Goal: Information Seeking & Learning: Check status

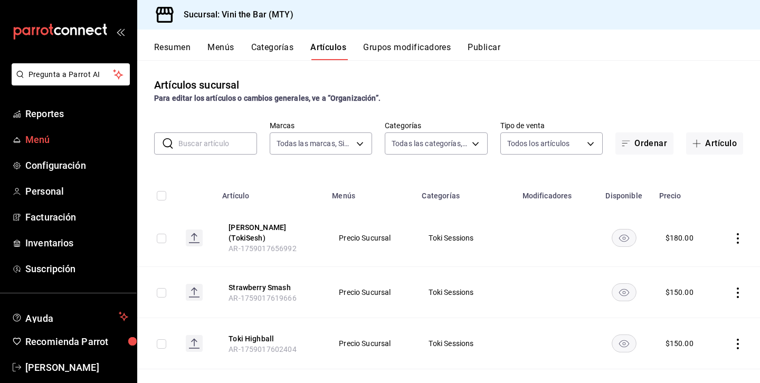
click at [57, 142] on span "Menú" at bounding box center [76, 139] width 103 height 14
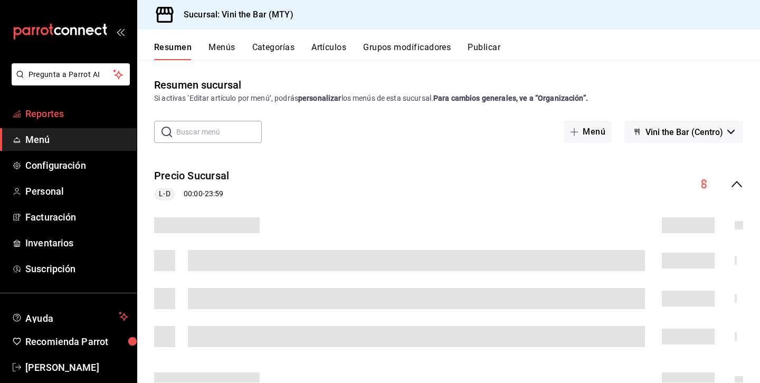
click at [54, 119] on span "Reportes" at bounding box center [76, 114] width 103 height 14
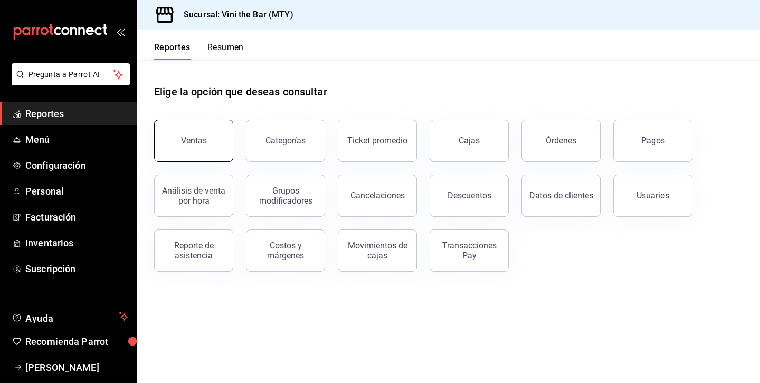
click at [167, 144] on button "Ventas" at bounding box center [193, 141] width 79 height 42
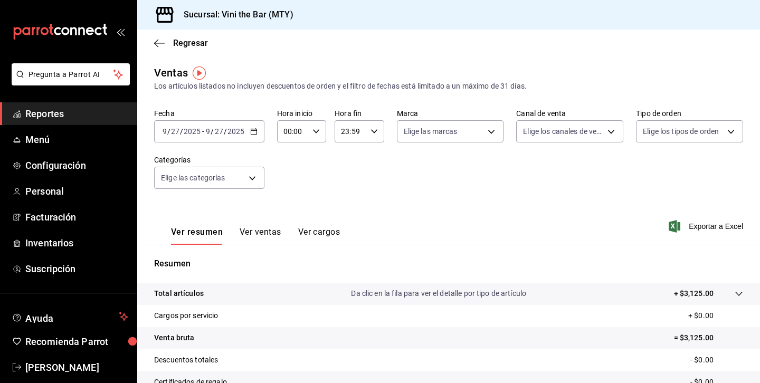
click at [256, 139] on div "[DATE] [DATE] - [DATE] [DATE]" at bounding box center [209, 131] width 110 height 22
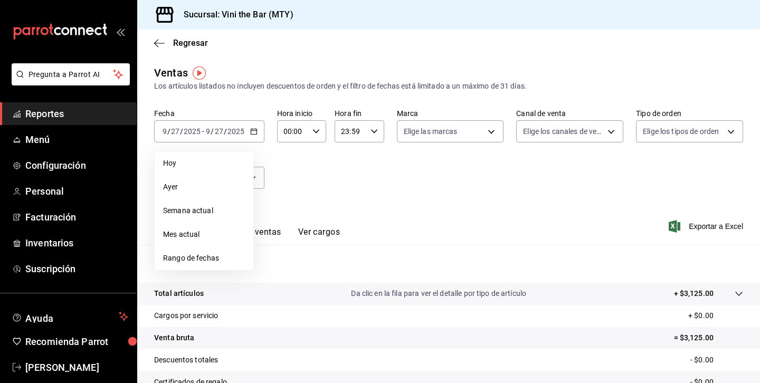
click at [307, 183] on div "Fecha [DATE] [DATE] - [DATE] [DATE] [DATE] [DATE] Semana actual Mes actual Rang…" at bounding box center [448, 155] width 589 height 93
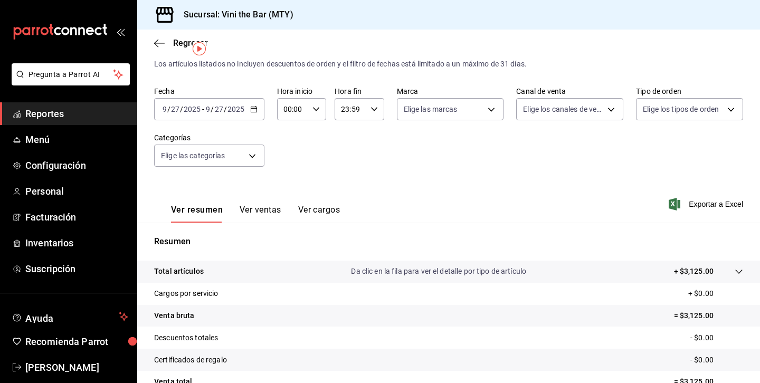
scroll to position [28, 0]
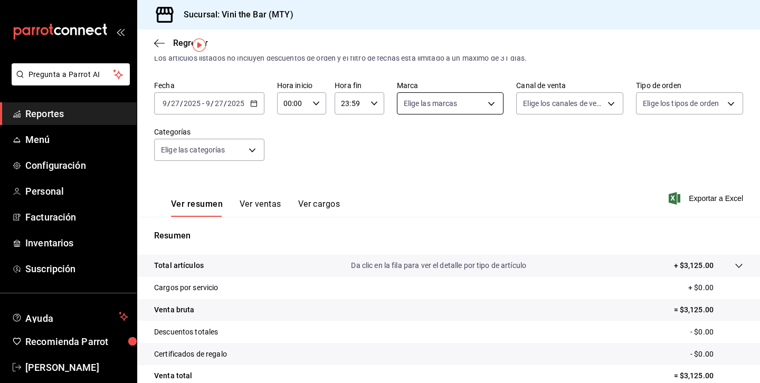
click at [486, 109] on body "Pregunta a Parrot AI Reportes Menú Configuración Personal Facturación Inventari…" at bounding box center [380, 191] width 760 height 383
click at [486, 109] on div at bounding box center [380, 191] width 760 height 383
click at [542, 107] on body "Pregunta a Parrot AI Reportes Menú Configuración Personal Facturación Inventari…" at bounding box center [380, 191] width 760 height 383
click at [498, 107] on div at bounding box center [380, 191] width 760 height 383
click at [483, 103] on body "Pregunta a Parrot AI Reportes Menú Configuración Personal Facturación Inventari…" at bounding box center [380, 191] width 760 height 383
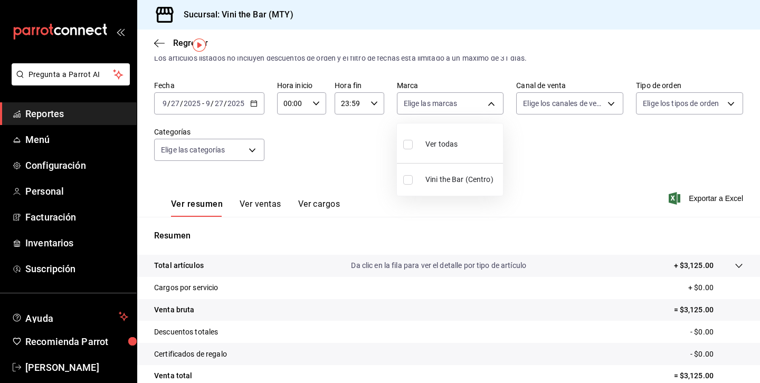
click at [574, 99] on div at bounding box center [380, 191] width 760 height 383
click at [575, 99] on body "Pregunta a Parrot AI Reportes Menú Configuración Personal Facturación Inventari…" at bounding box center [380, 191] width 760 height 383
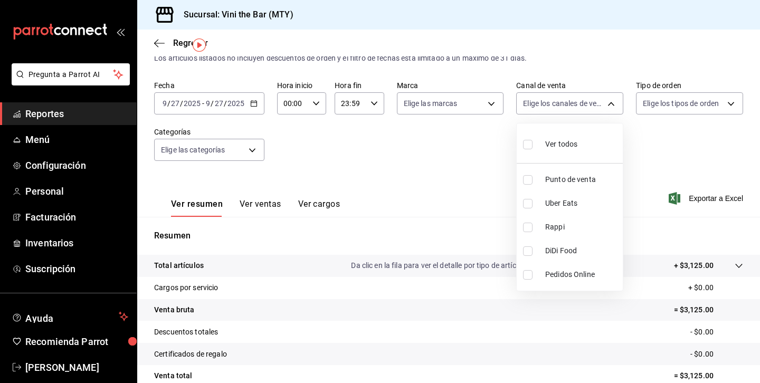
click at [600, 171] on li "Punto de venta" at bounding box center [569, 180] width 106 height 24
type input "PARROT"
checkbox input "true"
click at [717, 93] on div at bounding box center [380, 191] width 760 height 383
click at [716, 98] on body "Pregunta a Parrot AI Reportes Menú Configuración Personal Facturación Inventari…" at bounding box center [380, 191] width 760 height 383
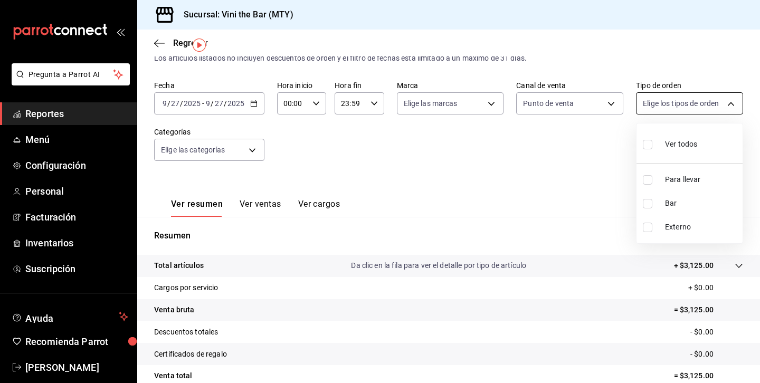
click at [716, 98] on div at bounding box center [380, 191] width 760 height 383
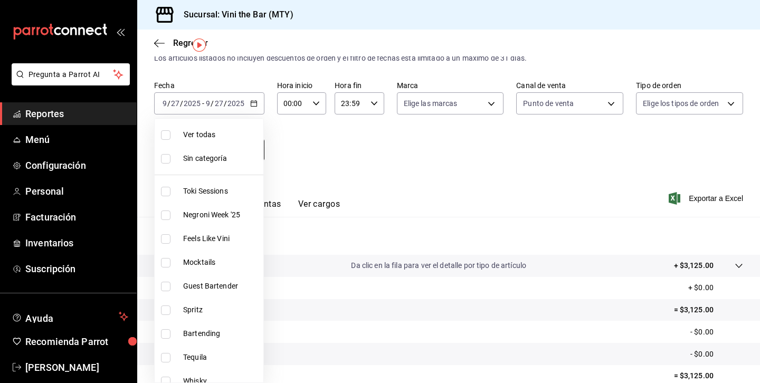
click at [246, 148] on body "Pregunta a Parrot AI Reportes Menú Configuración Personal Facturación Inventari…" at bounding box center [380, 191] width 760 height 383
click at [210, 193] on span "Toki Sessions" at bounding box center [221, 191] width 76 height 11
type input "53e9eeec-2973-4031-ade9-1f375cab5877"
checkbox input "true"
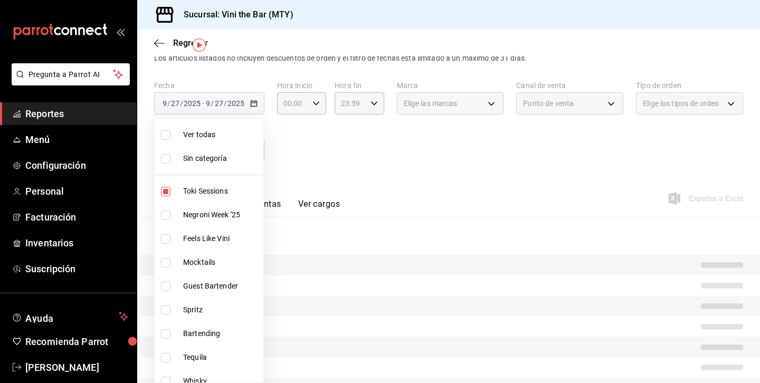
click at [364, 150] on div at bounding box center [380, 191] width 760 height 383
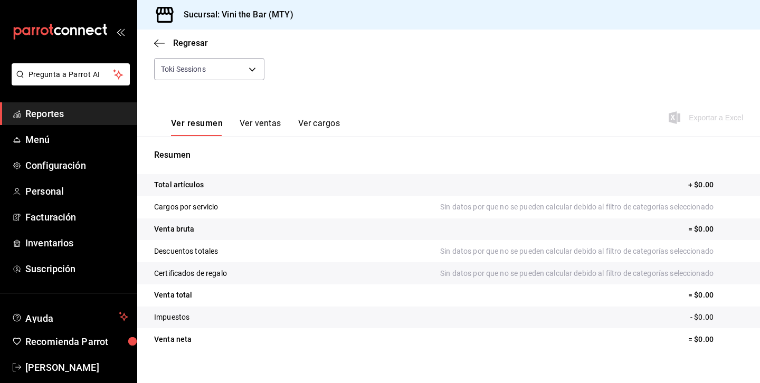
scroll to position [122, 0]
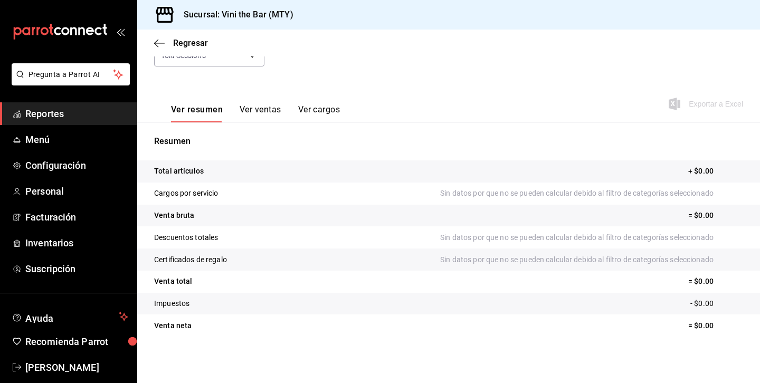
click at [269, 116] on button "Ver ventas" at bounding box center [260, 113] width 42 height 18
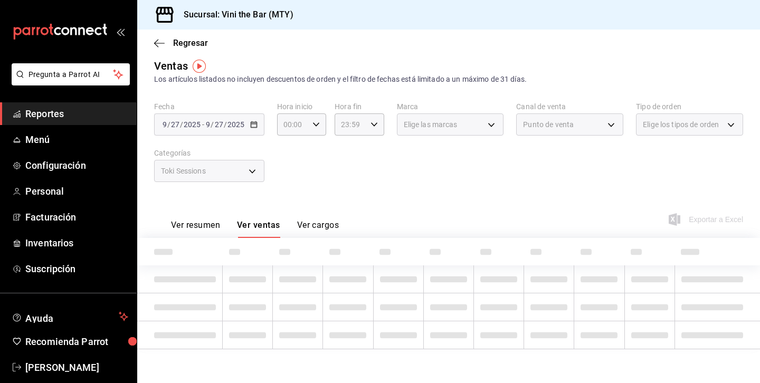
scroll to position [7, 0]
click at [269, 116] on div "Fecha [DATE] [DATE] - [DATE] [DATE] Hora inicio 00:00 Hora inicio Hora fin 23:5…" at bounding box center [448, 148] width 589 height 93
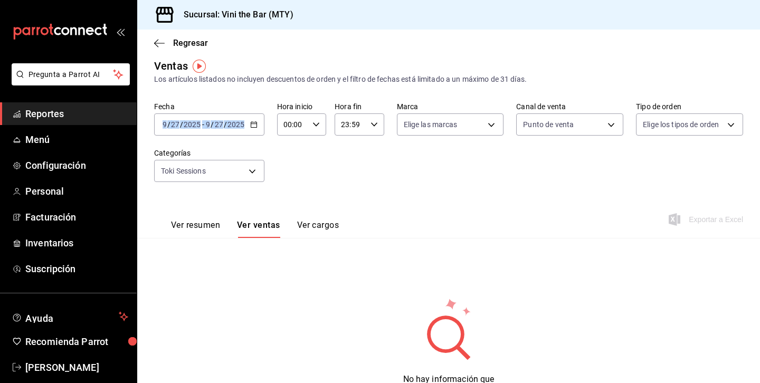
click at [203, 224] on button "Ver resumen" at bounding box center [195, 229] width 49 height 18
